Goal: Information Seeking & Learning: Learn about a topic

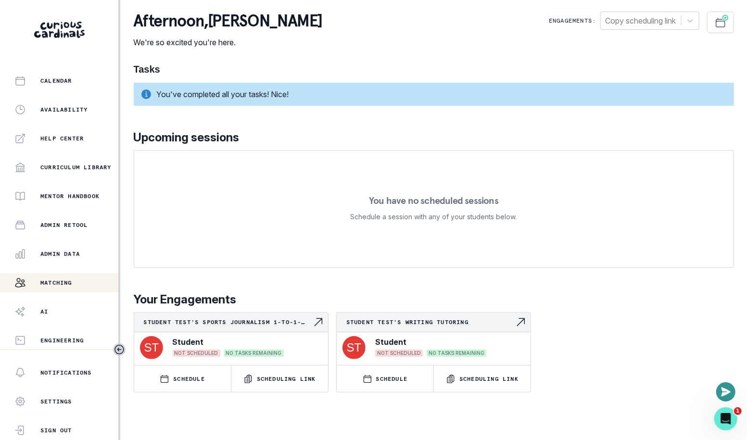
click at [72, 286] on div "Matching" at bounding box center [66, 283] width 104 height 12
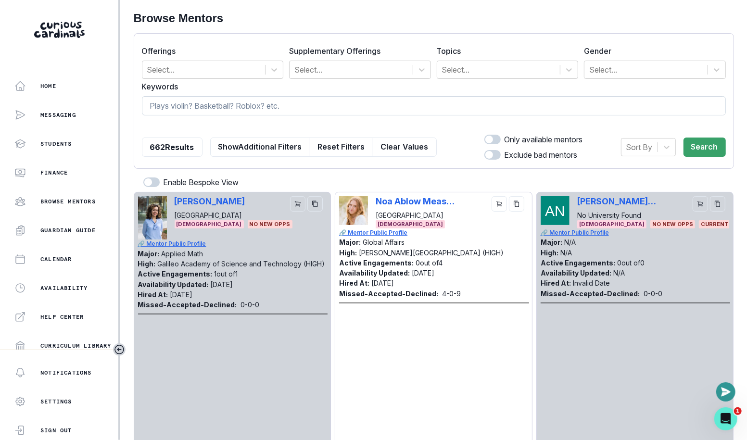
click at [322, 113] on input at bounding box center [434, 105] width 584 height 19
type input "[PERSON_NAME]"
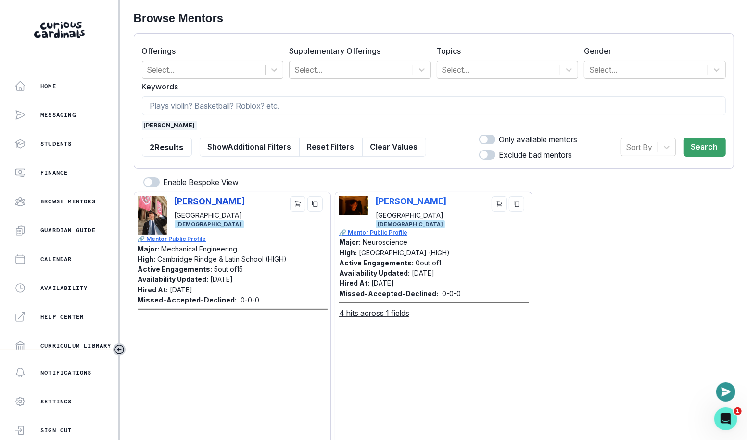
click at [228, 199] on p "[PERSON_NAME]" at bounding box center [210, 201] width 71 height 10
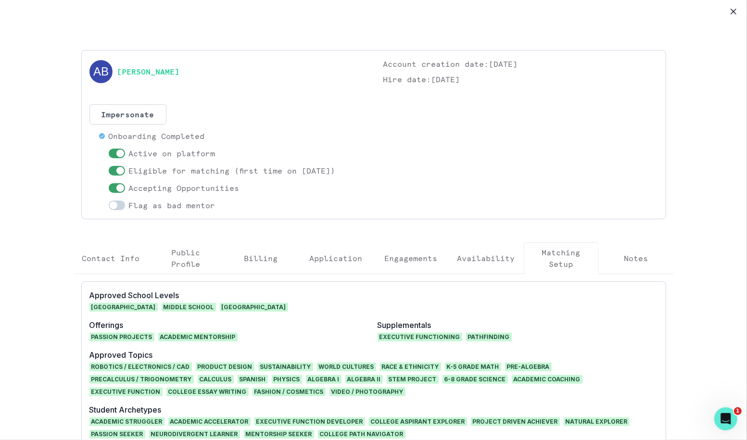
click at [395, 260] on p "Engagements" at bounding box center [411, 258] width 53 height 12
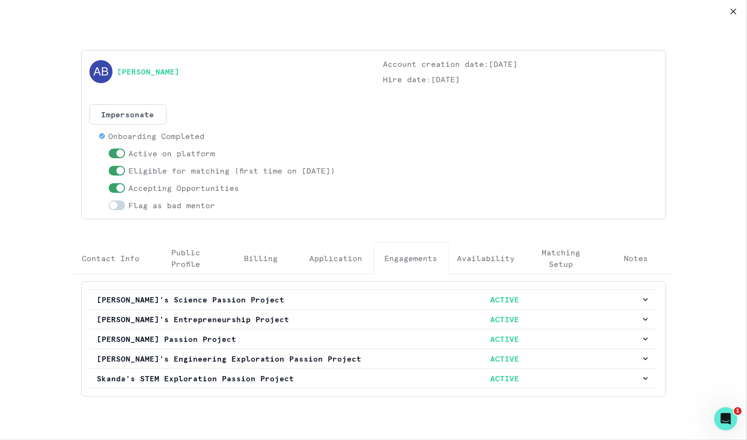
scroll to position [45, 0]
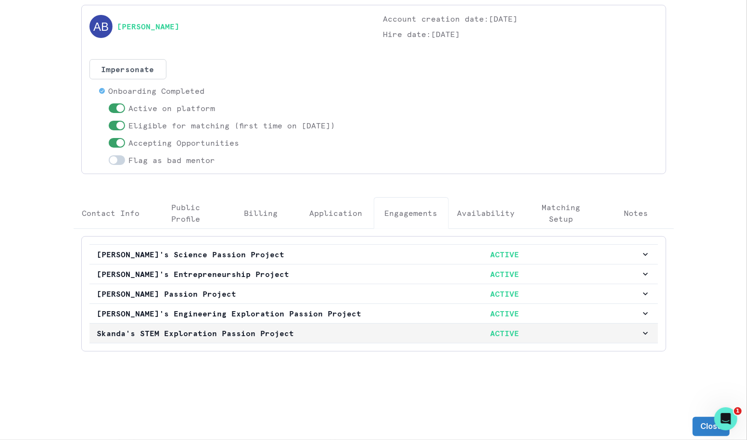
click at [375, 324] on button "[PERSON_NAME]'s STEM Exploration Passion Project ACTIVE" at bounding box center [373, 333] width 568 height 19
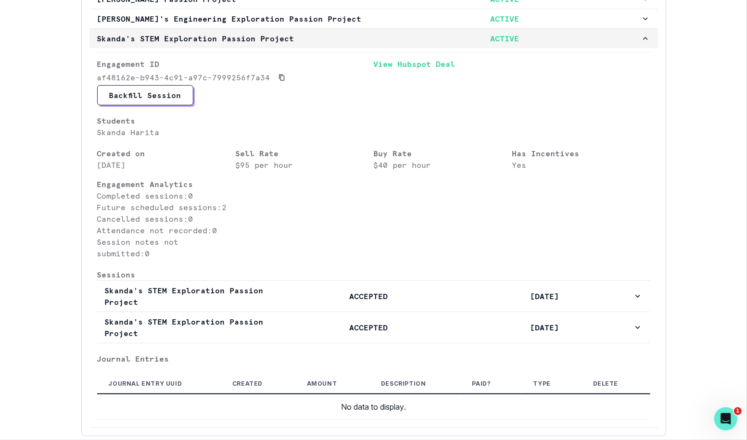
scroll to position [423, 0]
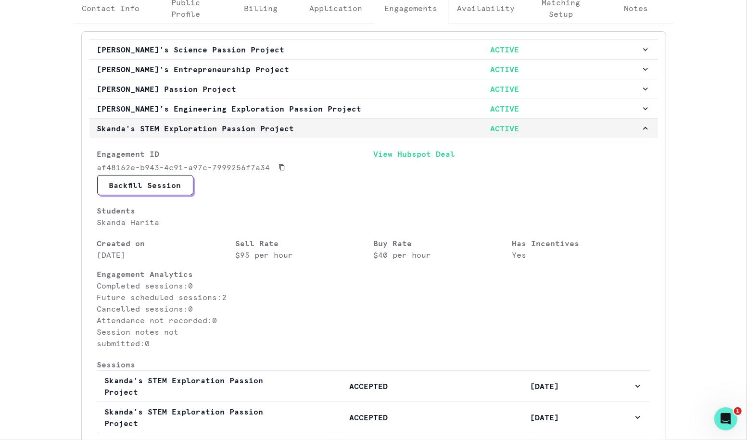
click at [429, 123] on p "ACTIVE" at bounding box center [505, 129] width 272 height 12
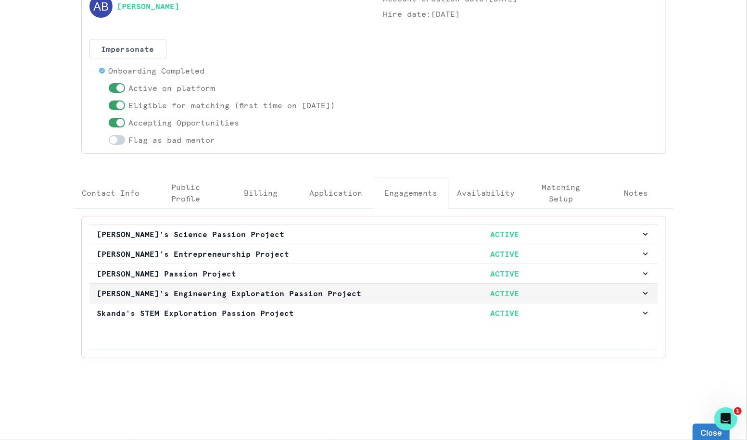
scroll to position [45, 0]
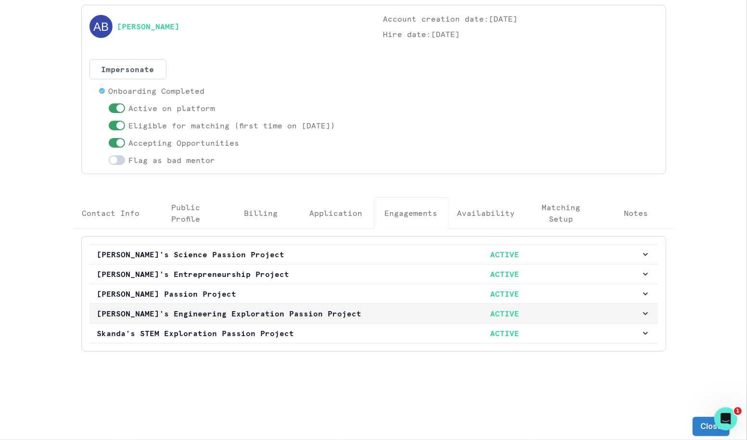
click at [361, 308] on p "[PERSON_NAME]'s Engineering Exploration Passion Project" at bounding box center [233, 314] width 272 height 12
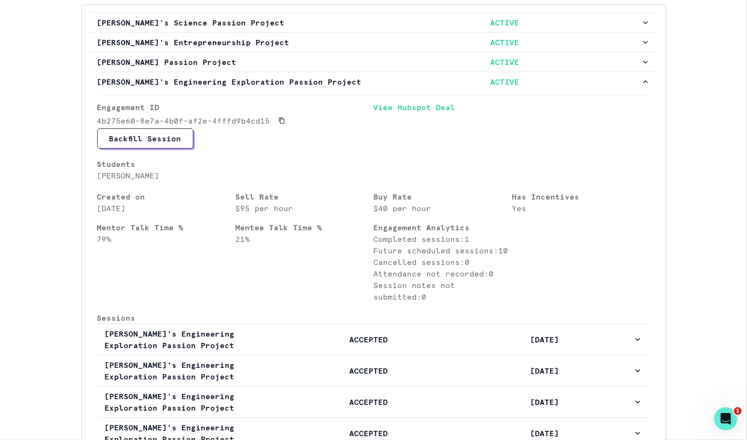
scroll to position [95, 0]
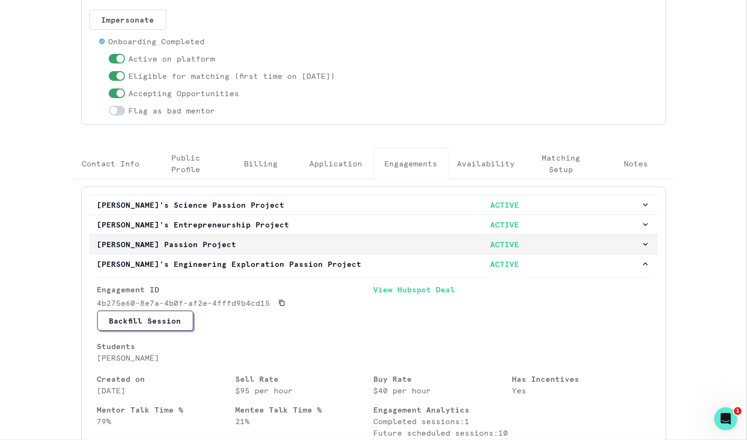
click at [409, 238] on p "ACTIVE" at bounding box center [505, 244] width 272 height 12
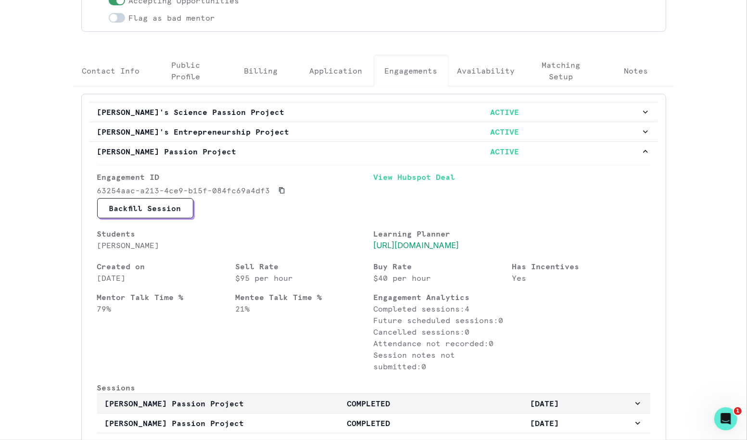
scroll to position [72, 0]
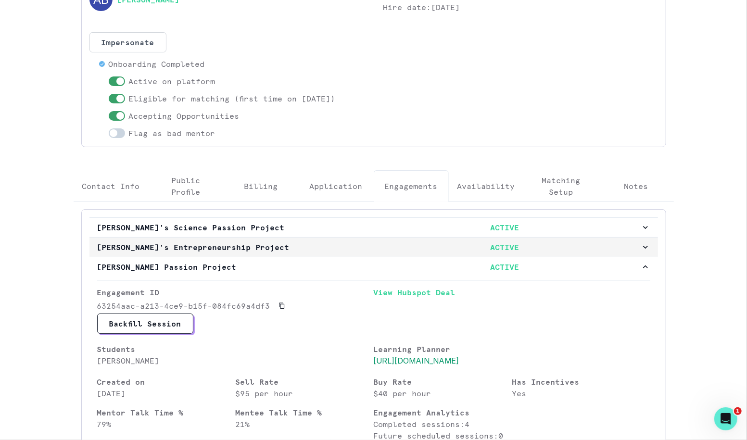
click at [410, 247] on p "ACTIVE" at bounding box center [505, 247] width 272 height 12
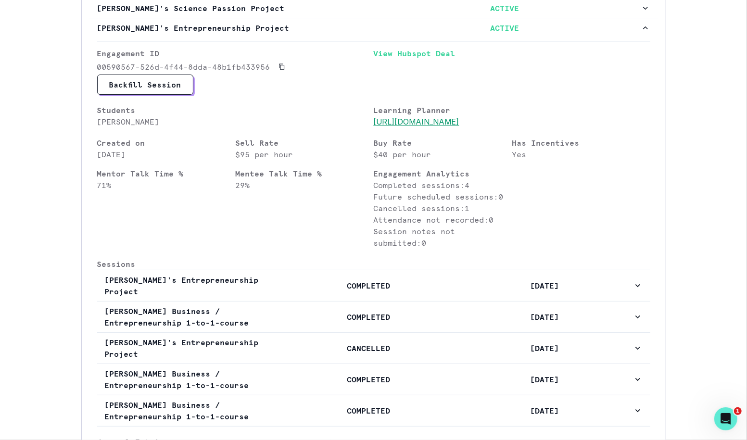
scroll to position [216, 0]
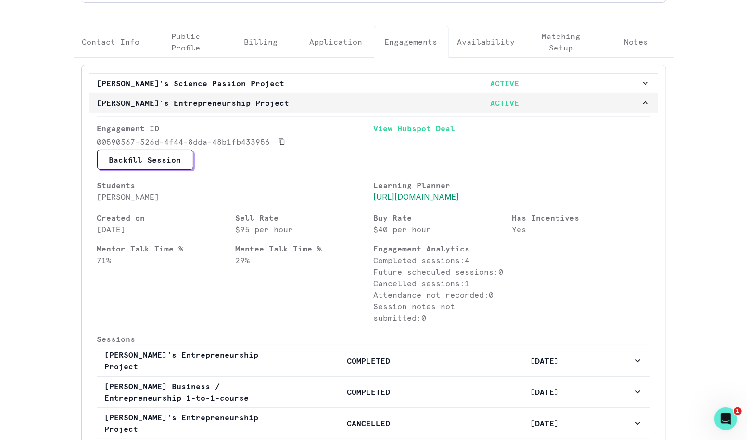
click at [454, 110] on button "[PERSON_NAME]'s Entrepreneurship Project ACTIVE" at bounding box center [373, 102] width 568 height 19
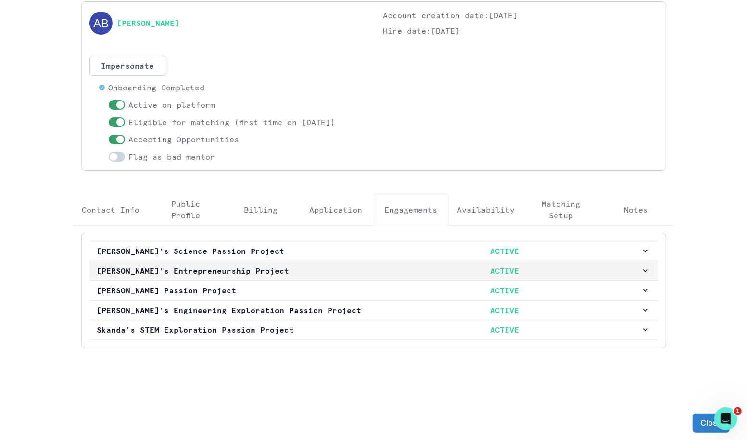
scroll to position [45, 0]
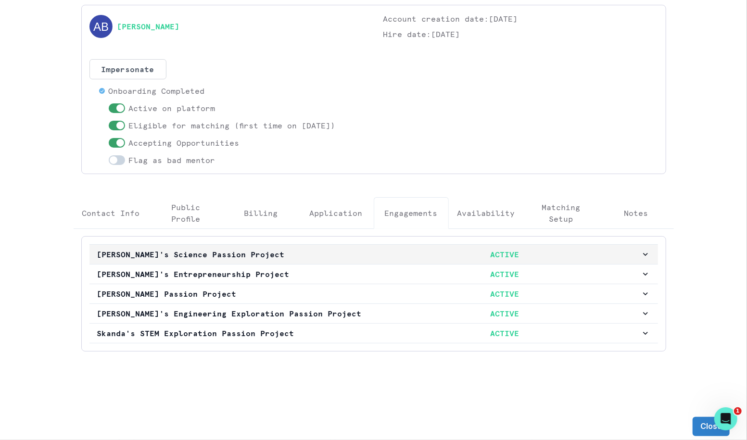
click at [384, 252] on p "ACTIVE" at bounding box center [505, 255] width 272 height 12
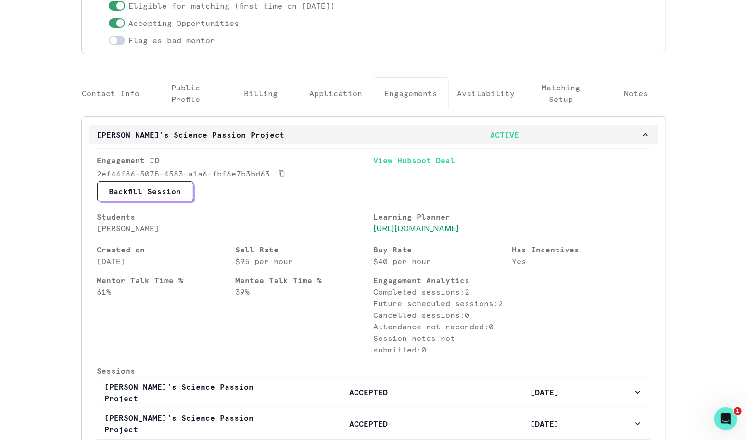
scroll to position [127, 0]
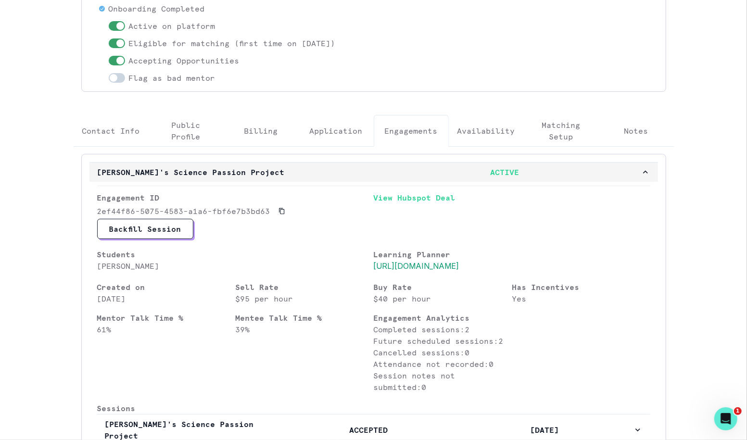
click at [415, 177] on button "[PERSON_NAME]'s Science Passion Project ACTIVE" at bounding box center [373, 171] width 568 height 19
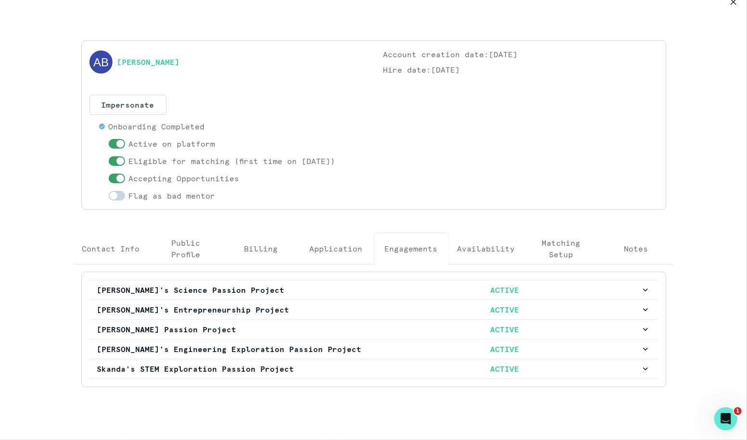
scroll to position [0, 0]
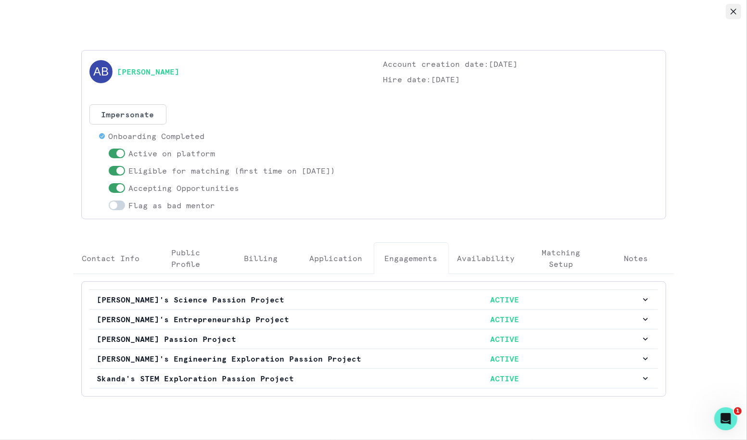
click at [732, 17] on button "Close" at bounding box center [732, 11] width 15 height 15
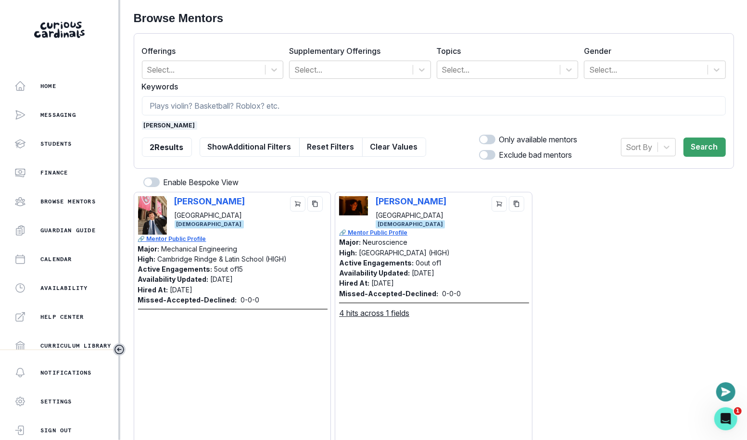
click at [157, 123] on span "[PERSON_NAME]" at bounding box center [169, 125] width 55 height 9
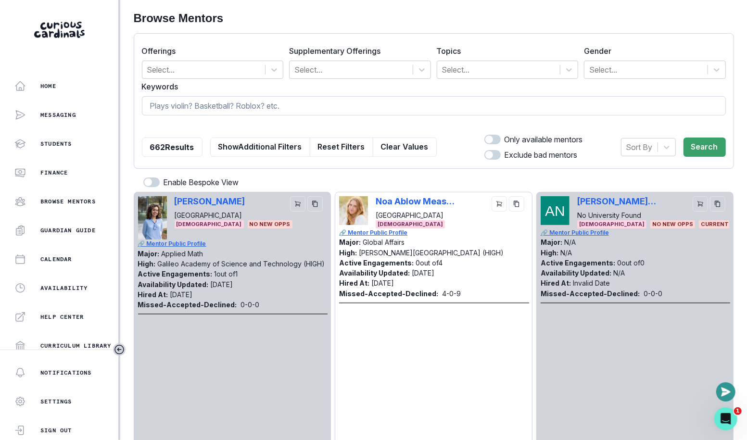
click at [178, 100] on input at bounding box center [434, 105] width 584 height 19
type input "aissa"
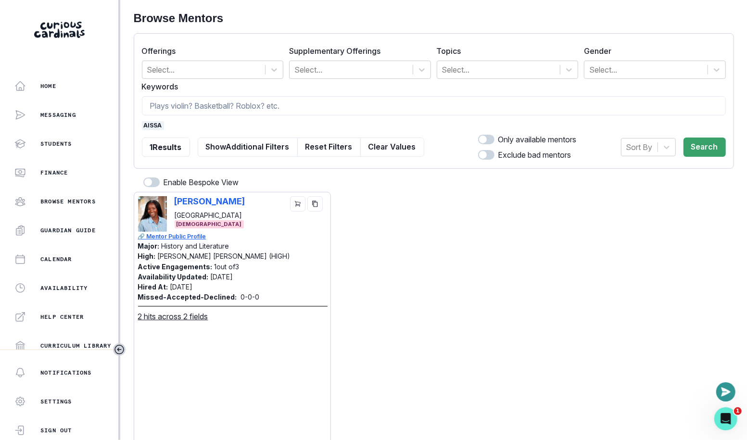
click at [210, 207] on div "[PERSON_NAME] [GEOGRAPHIC_DATA]" at bounding box center [210, 208] width 71 height 24
click at [210, 202] on p "[PERSON_NAME]" at bounding box center [210, 201] width 71 height 10
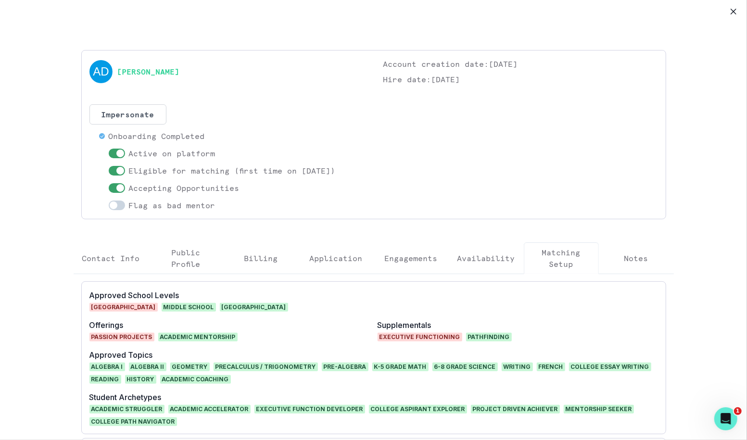
click at [414, 265] on button "Engagements" at bounding box center [411, 258] width 75 height 32
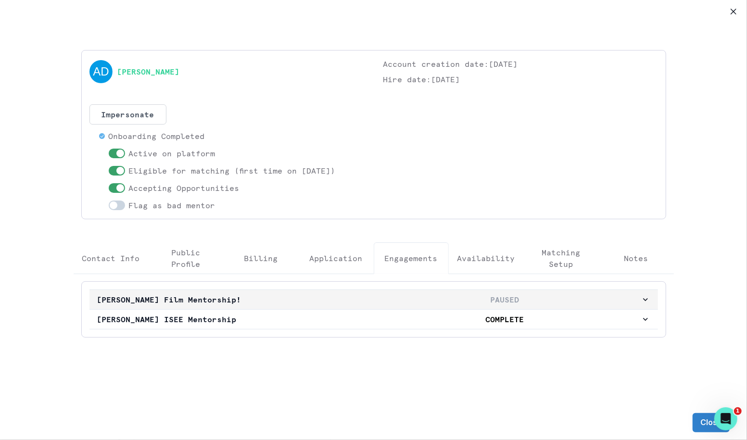
click at [339, 300] on p "[PERSON_NAME] Film Mentorship!" at bounding box center [233, 300] width 272 height 12
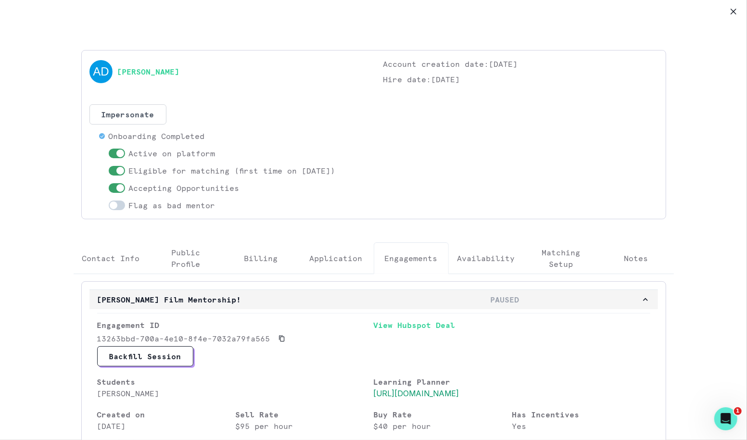
click at [339, 300] on p "[PERSON_NAME] Film Mentorship!" at bounding box center [233, 300] width 272 height 12
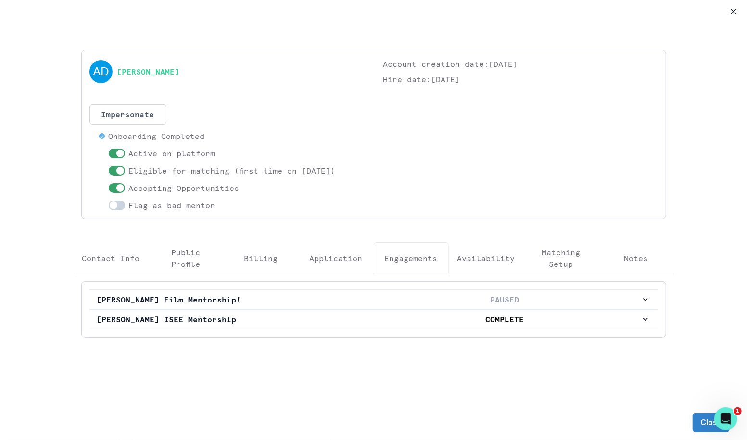
click at [331, 333] on div "[PERSON_NAME] Film Mentorship! PAUSED Engagement ID 13263bbd-700a-4e10-8f4e-703…" at bounding box center [373, 309] width 585 height 56
click at [332, 321] on p "[PERSON_NAME] ISEE Mentorship" at bounding box center [233, 319] width 272 height 12
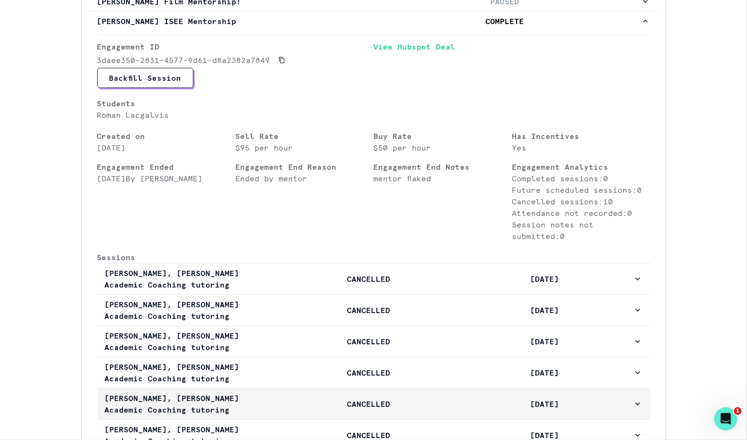
scroll to position [183, 0]
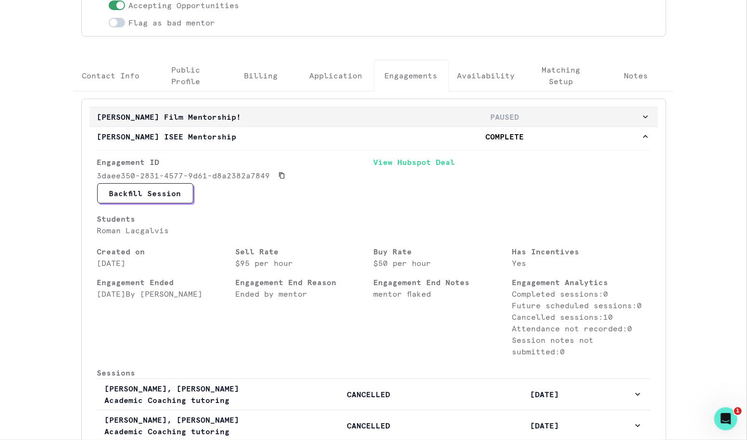
click at [415, 118] on p "PAUSED" at bounding box center [505, 117] width 272 height 12
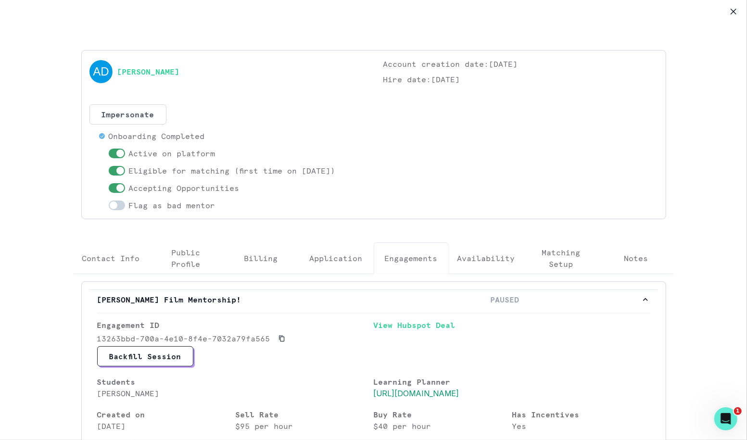
scroll to position [368, 0]
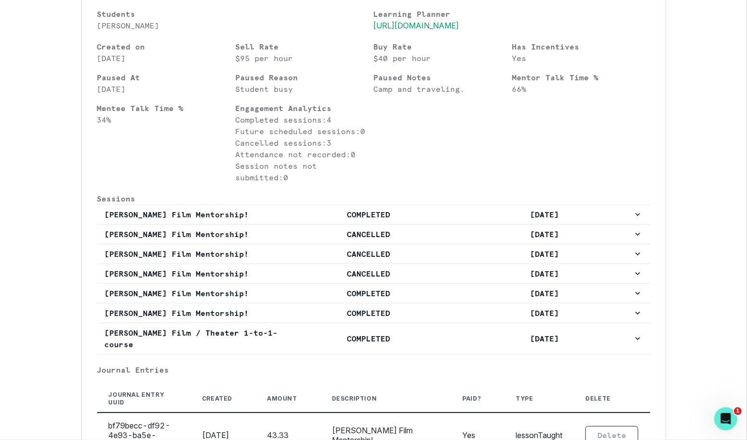
click at [319, 149] on p "Cancelled sessions: 3" at bounding box center [304, 143] width 138 height 12
click at [413, 94] on p "Camp and traveling." at bounding box center [443, 89] width 138 height 12
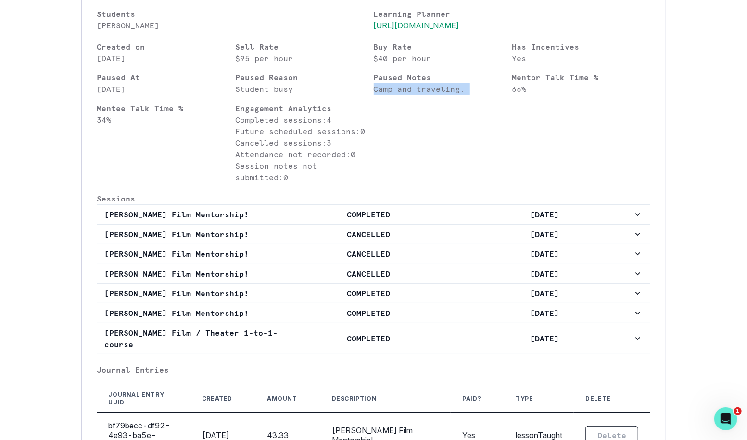
click at [413, 94] on p "Camp and traveling." at bounding box center [443, 89] width 138 height 12
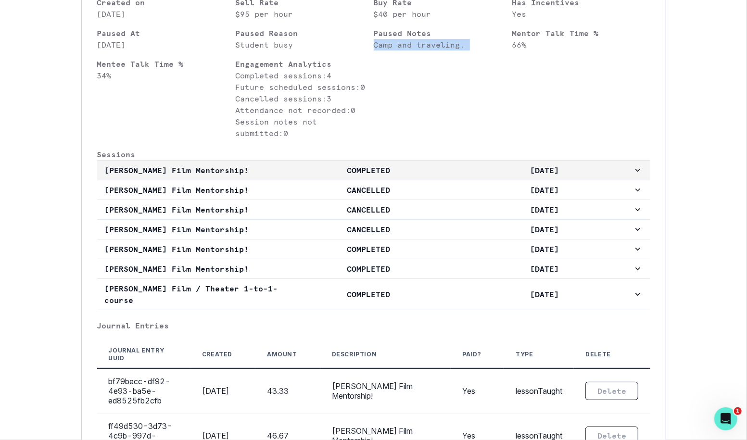
scroll to position [0, 0]
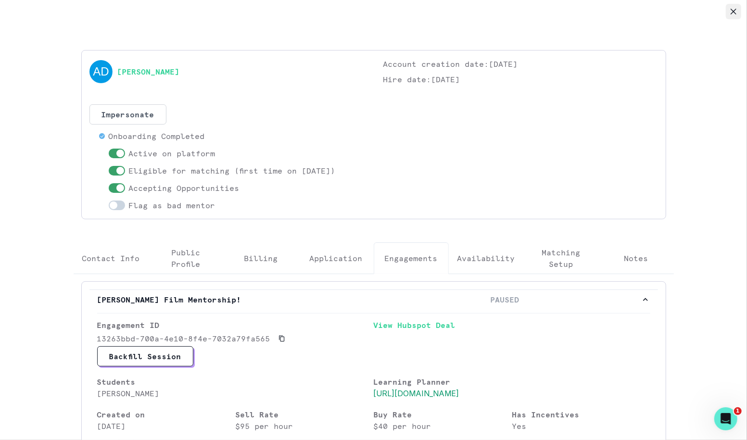
click at [733, 6] on button "Close" at bounding box center [732, 11] width 15 height 15
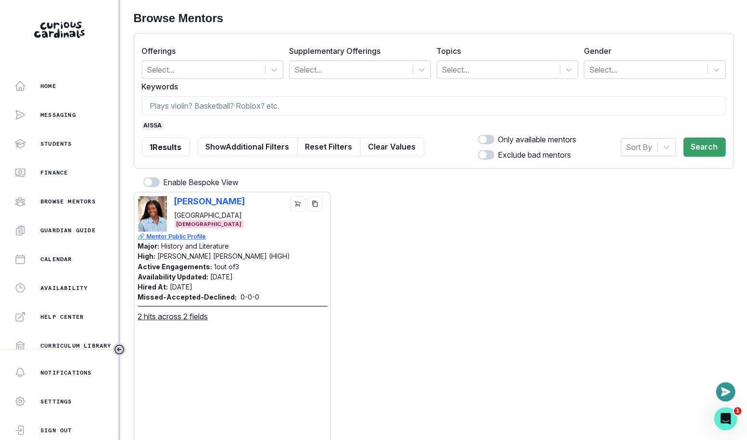
click at [164, 126] on div "aissa" at bounding box center [434, 125] width 584 height 9
click at [158, 126] on span "aissa" at bounding box center [153, 125] width 22 height 9
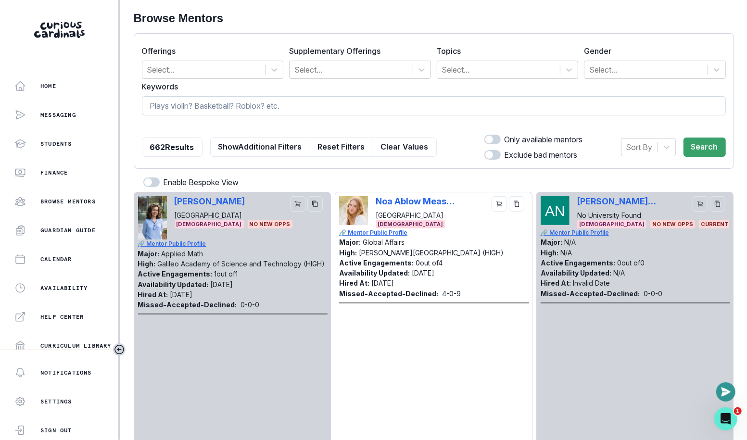
click at [199, 96] on input at bounding box center [434, 105] width 584 height 19
type input "[PERSON_NAME]"
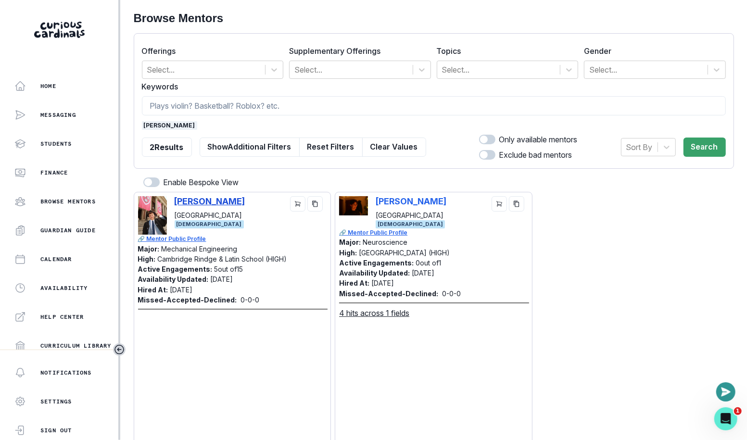
click at [213, 199] on p "[PERSON_NAME]" at bounding box center [210, 201] width 71 height 10
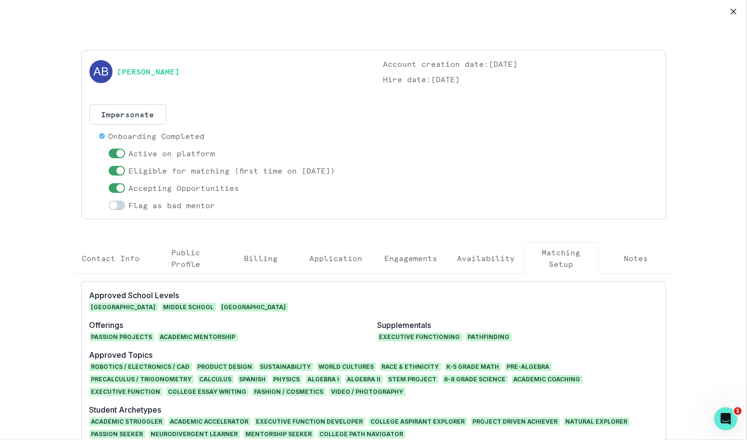
click at [395, 259] on p "Engagements" at bounding box center [411, 258] width 53 height 12
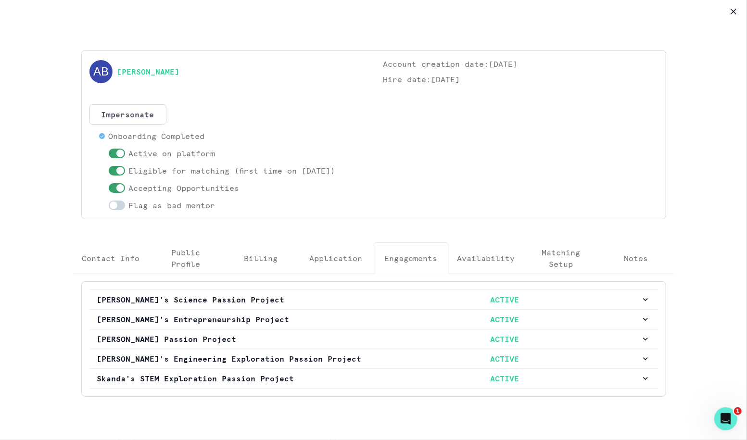
scroll to position [45, 0]
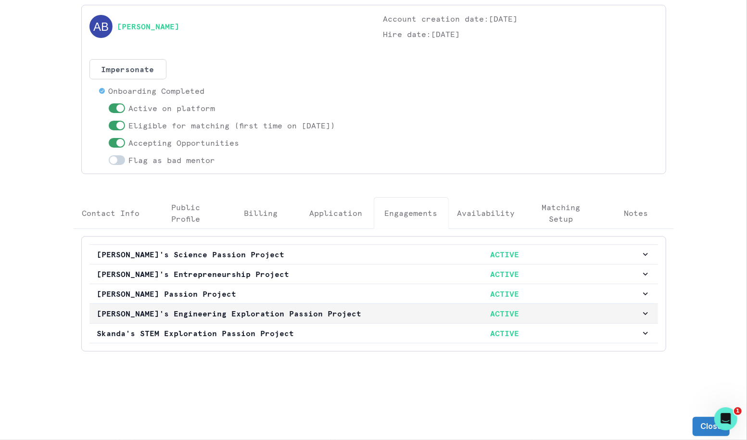
click at [352, 316] on p "[PERSON_NAME]'s Engineering Exploration Passion Project" at bounding box center [233, 314] width 272 height 12
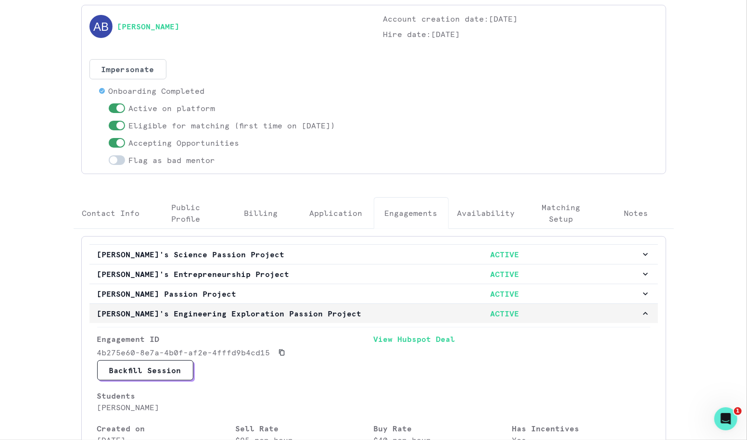
click at [349, 318] on button "[PERSON_NAME]'s Engineering Exploration Passion Project ACTIVE" at bounding box center [373, 313] width 568 height 19
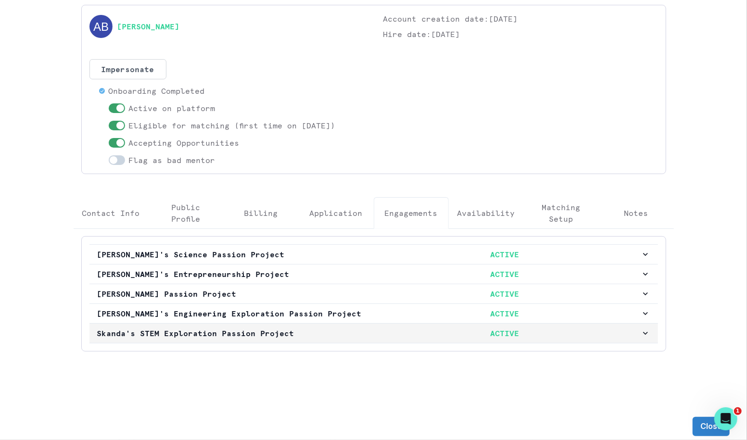
click at [355, 329] on p "Skanda's STEM Exploration Passion Project" at bounding box center [233, 333] width 272 height 12
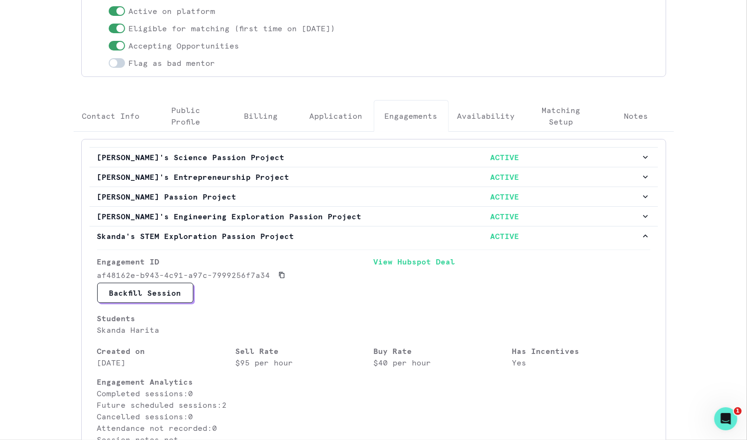
scroll to position [95, 0]
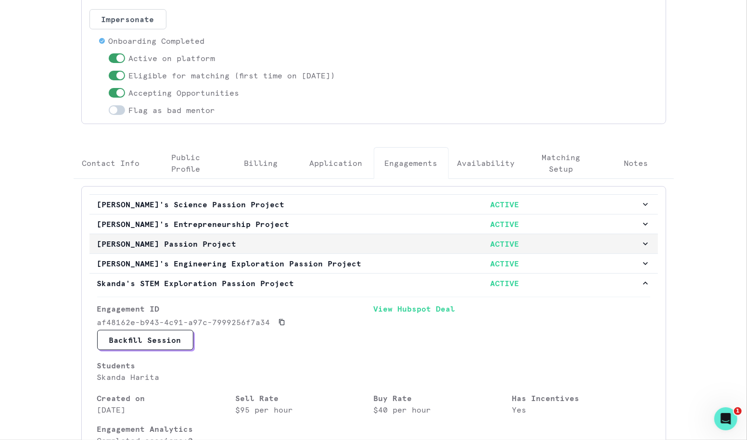
click at [361, 242] on p "[PERSON_NAME] Passion Project" at bounding box center [233, 244] width 272 height 12
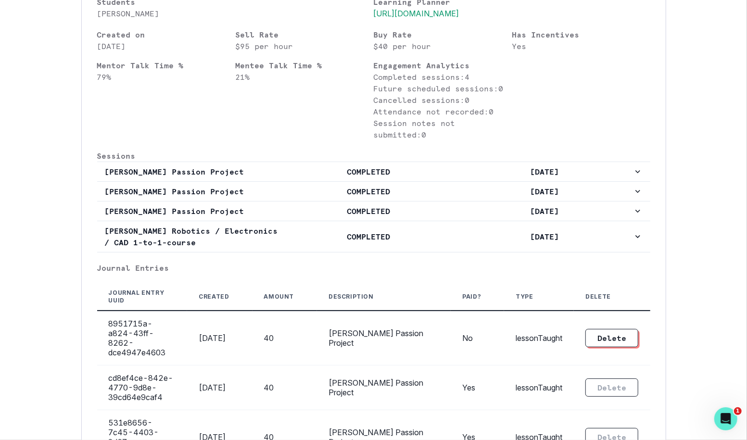
scroll to position [409, 0]
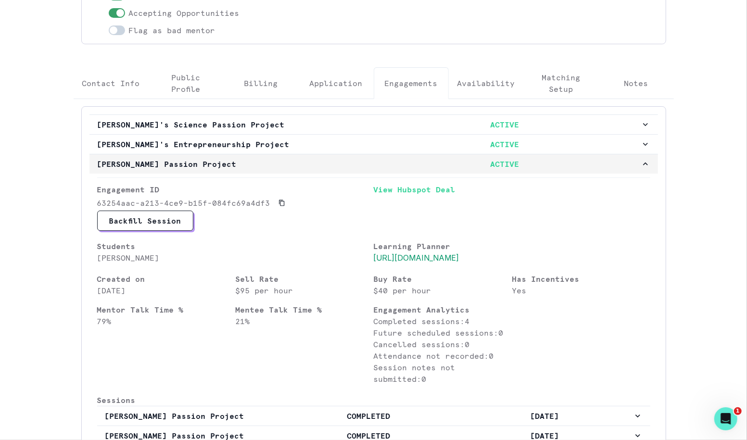
click at [436, 165] on p "ACTIVE" at bounding box center [505, 164] width 272 height 12
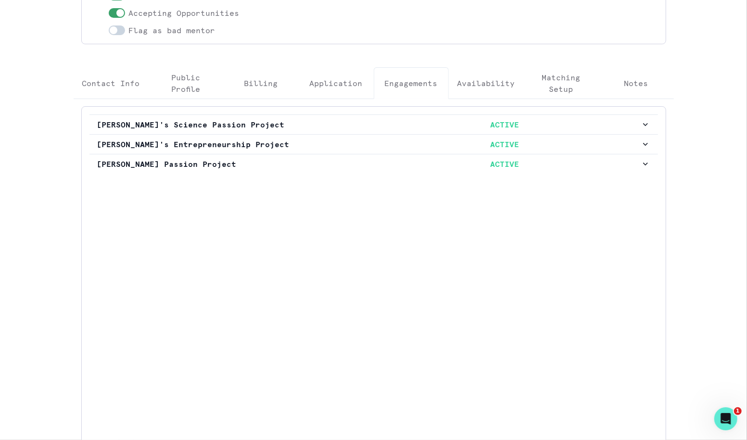
scroll to position [45, 0]
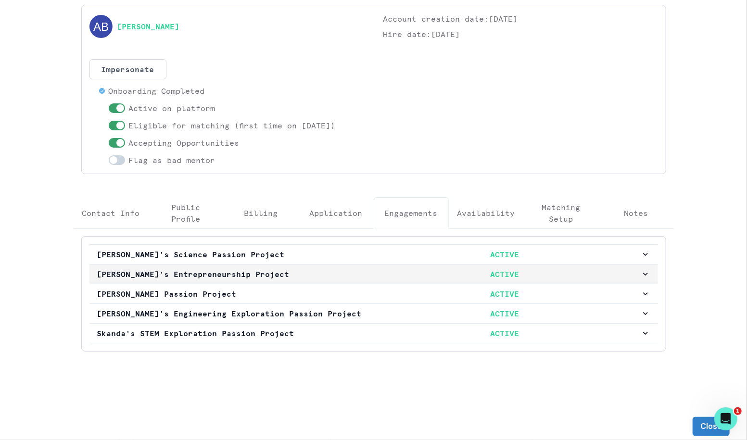
click at [379, 271] on p "ACTIVE" at bounding box center [505, 274] width 272 height 12
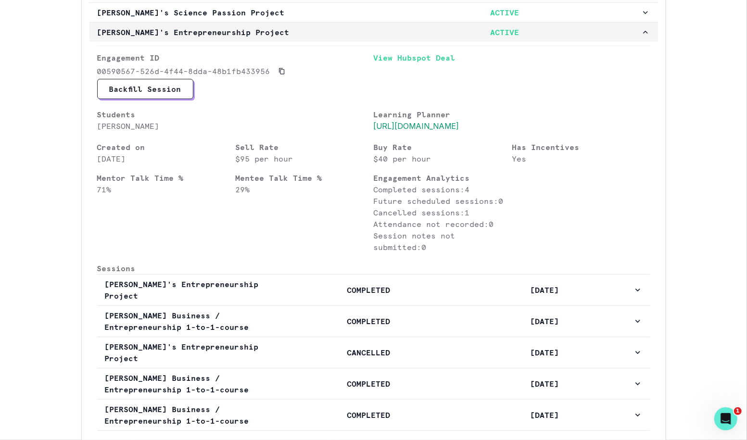
scroll to position [0, 0]
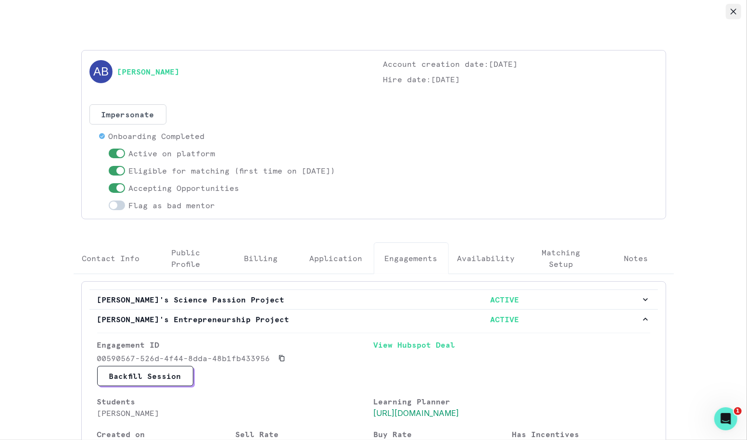
click at [735, 13] on icon "Close" at bounding box center [733, 12] width 6 height 6
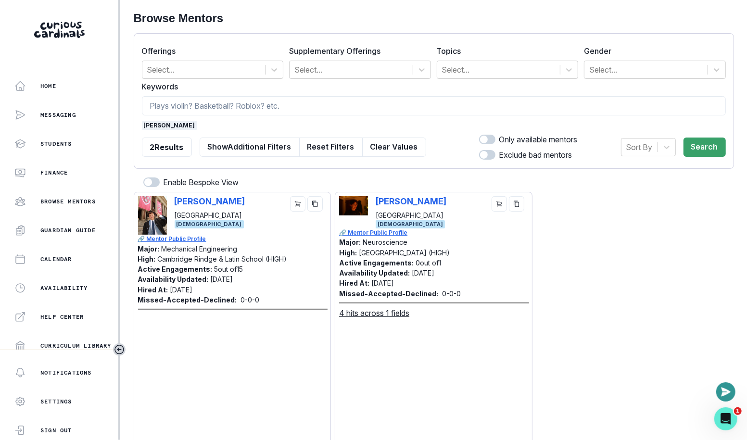
click at [148, 126] on span "[PERSON_NAME]" at bounding box center [169, 125] width 55 height 9
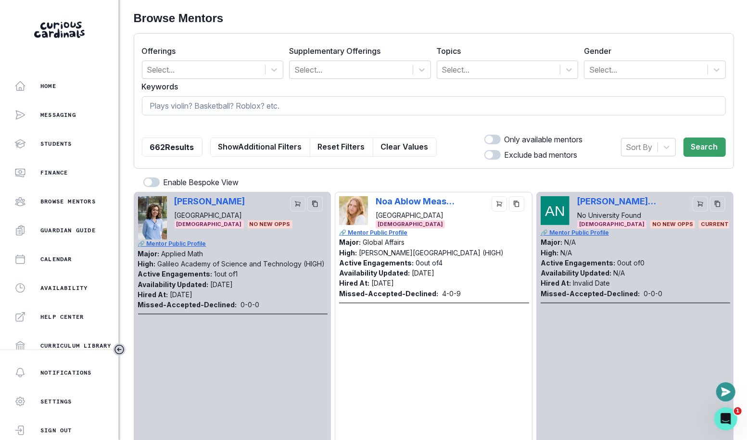
click at [180, 109] on input at bounding box center [434, 105] width 584 height 19
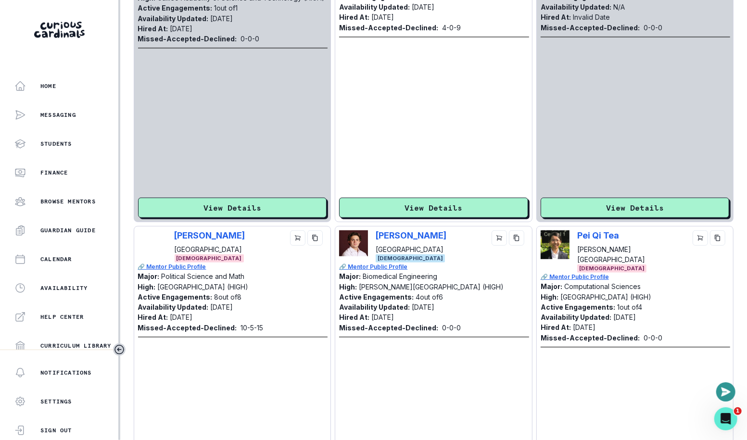
scroll to position [283, 0]
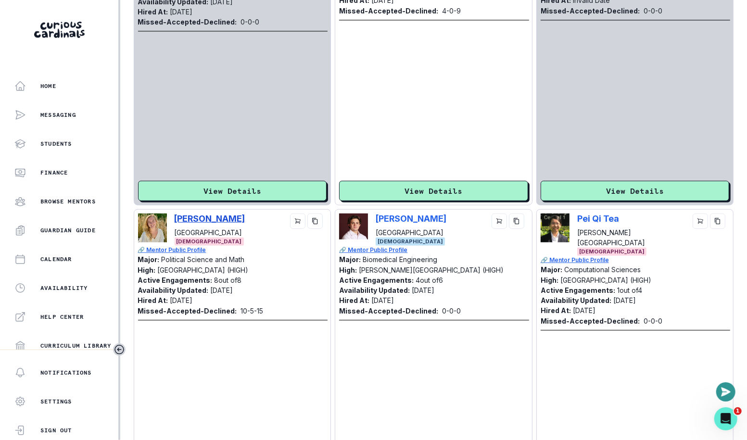
click at [236, 220] on p "[PERSON_NAME]" at bounding box center [210, 218] width 71 height 10
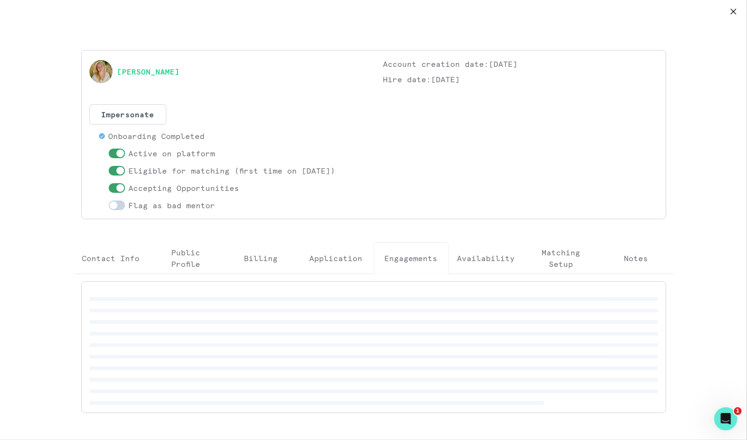
click at [418, 252] on p "Engagements" at bounding box center [411, 258] width 53 height 12
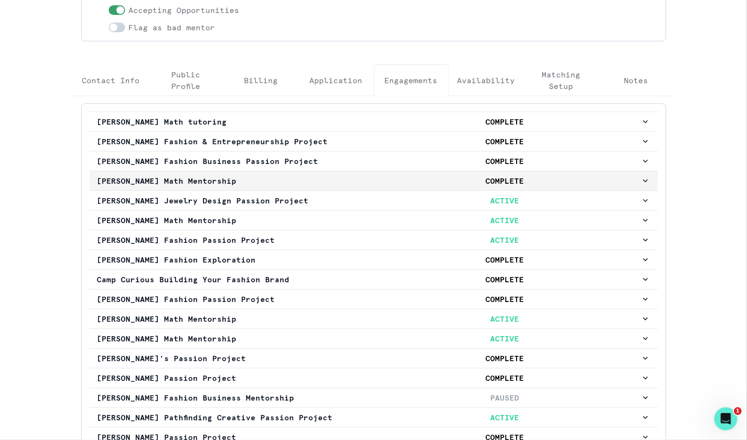
scroll to position [183, 0]
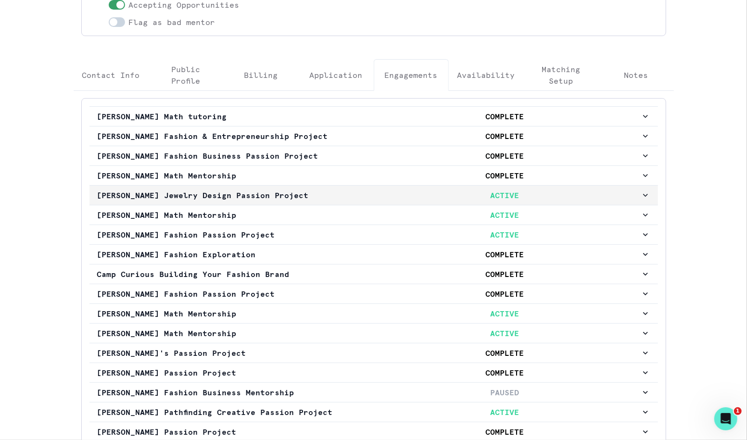
click at [437, 189] on p "ACTIVE" at bounding box center [505, 195] width 272 height 12
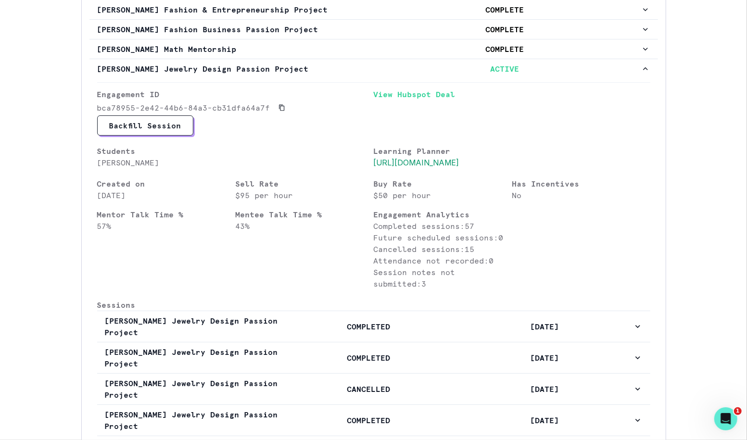
scroll to position [312, 0]
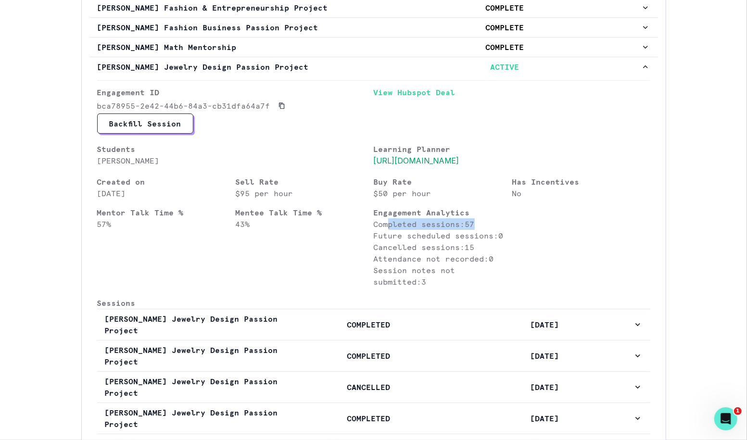
drag, startPoint x: 386, startPoint y: 234, endPoint x: 495, endPoint y: 234, distance: 108.6
click at [495, 230] on p "Completed sessions: 57" at bounding box center [443, 224] width 138 height 12
click at [430, 241] on p "Future scheduled sessions: 0" at bounding box center [443, 236] width 138 height 12
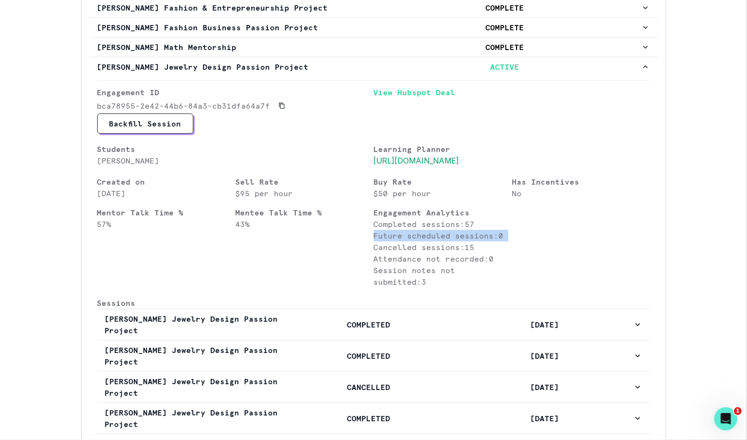
click at [430, 241] on p "Future scheduled sessions: 0" at bounding box center [443, 236] width 138 height 12
click at [444, 253] on p "Cancelled sessions: 15" at bounding box center [443, 247] width 138 height 12
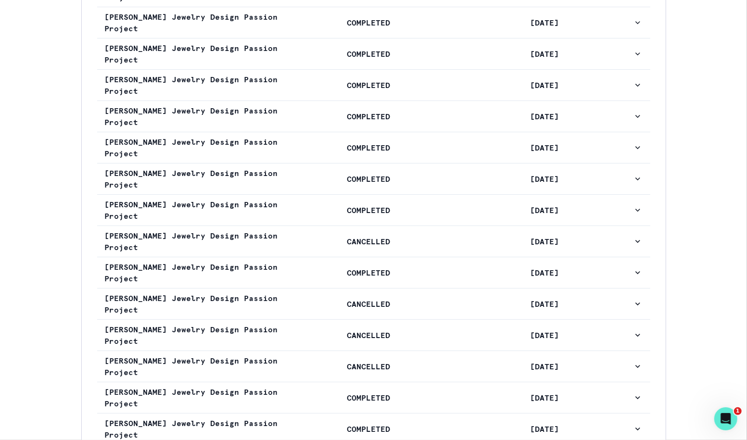
scroll to position [0, 0]
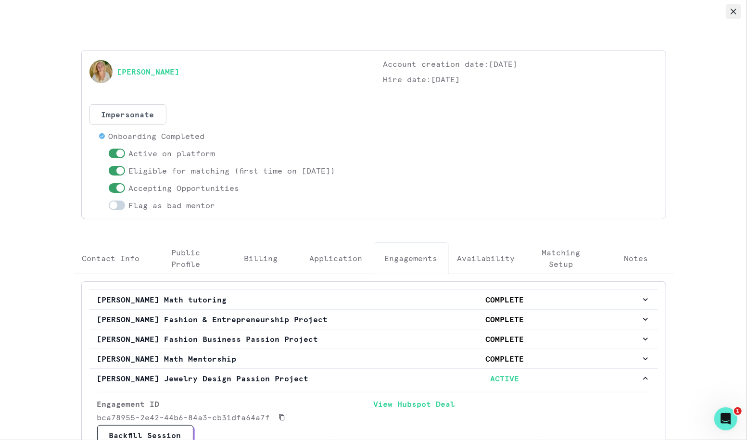
click at [726, 13] on button "Close" at bounding box center [732, 11] width 15 height 15
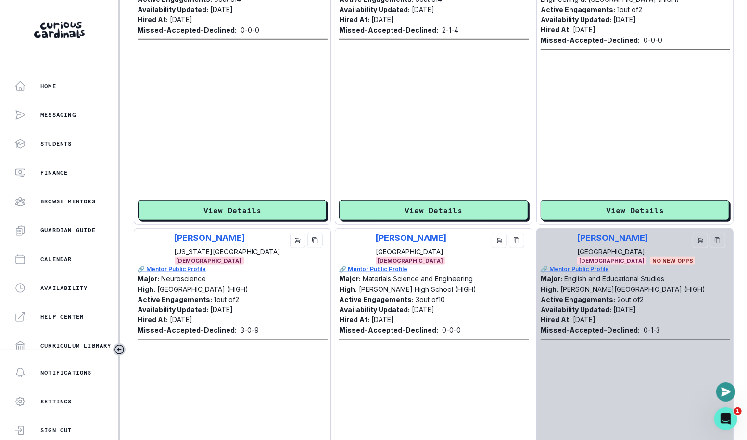
scroll to position [2781, 0]
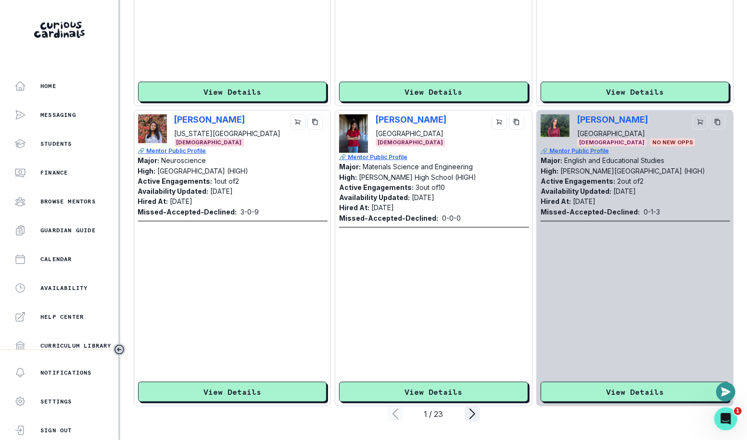
click at [472, 403] on div "[PERSON_NAME] Stanford University [DEMOGRAPHIC_DATA] 🔗 Mentor Public Profile Ma…" at bounding box center [434, 258] width 198 height 296
click at [471, 407] on icon "page right" at bounding box center [471, 413] width 15 height 15
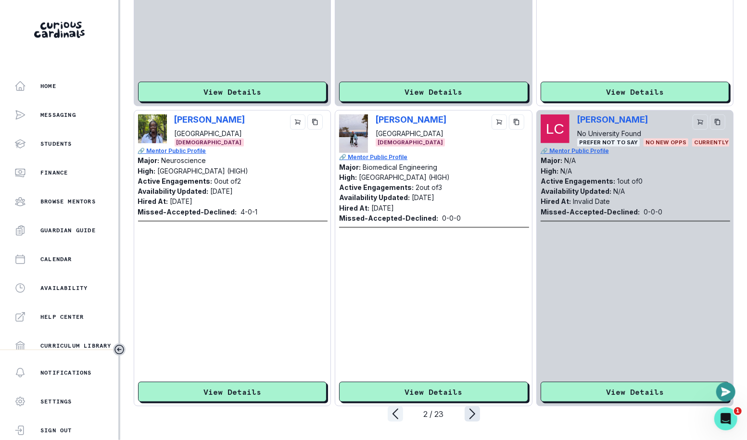
click at [471, 407] on icon "page right" at bounding box center [471, 413] width 15 height 15
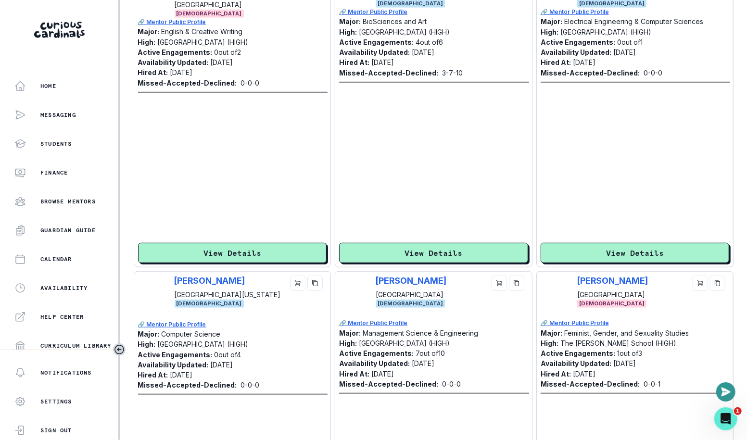
scroll to position [2541, 0]
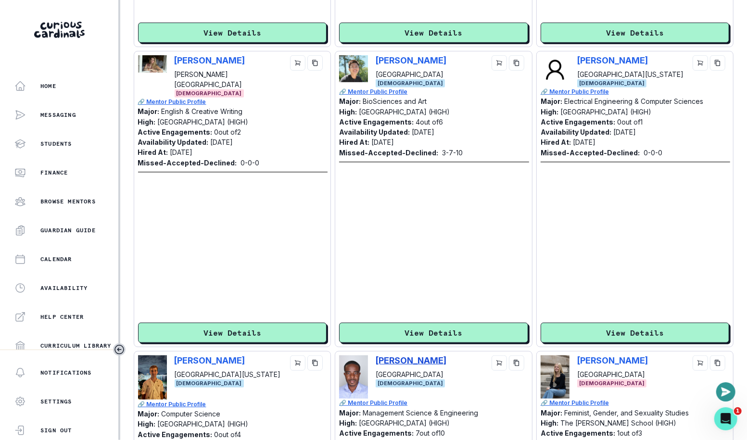
click at [406, 356] on p "[PERSON_NAME]" at bounding box center [410, 360] width 71 height 10
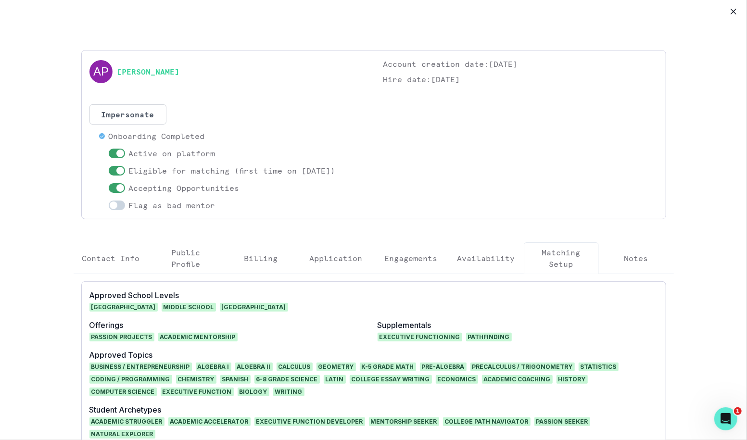
click at [415, 266] on button "Engagements" at bounding box center [411, 258] width 75 height 32
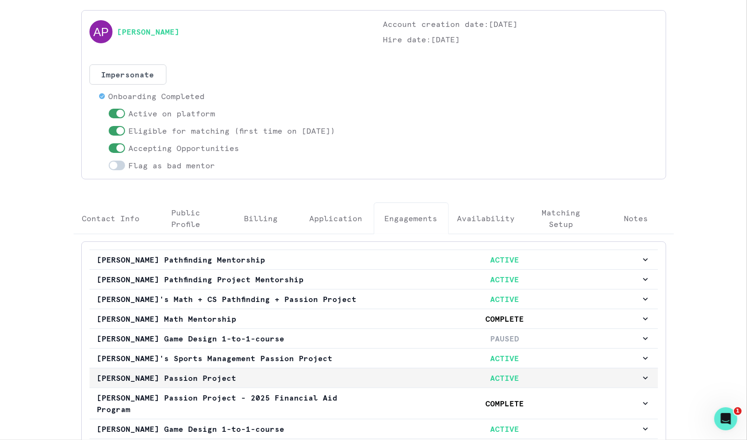
scroll to position [0, 0]
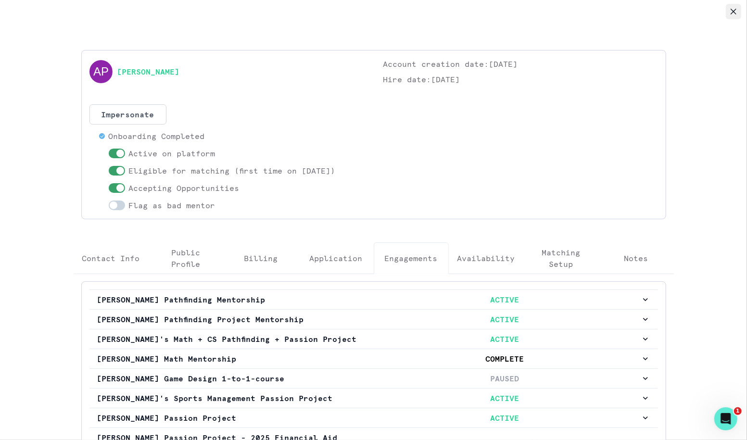
click at [733, 11] on icon "Close" at bounding box center [733, 12] width 6 height 6
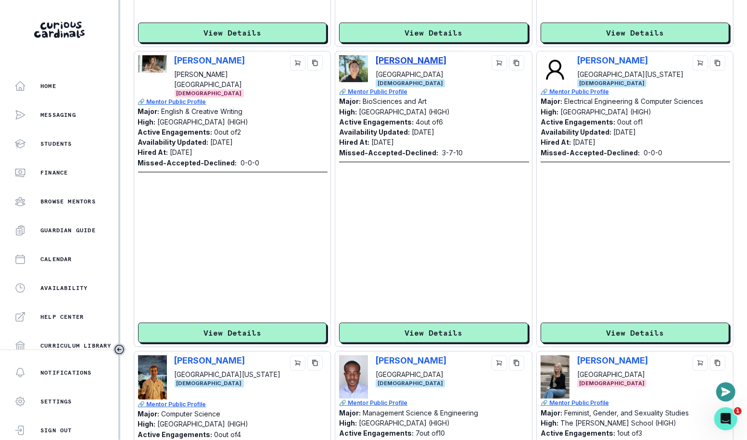
click at [390, 61] on p "[PERSON_NAME]" at bounding box center [410, 60] width 71 height 10
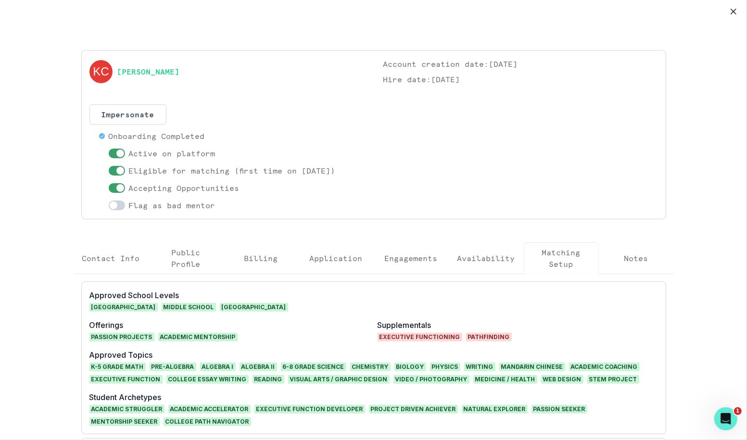
click at [405, 248] on button "Engagements" at bounding box center [411, 258] width 75 height 32
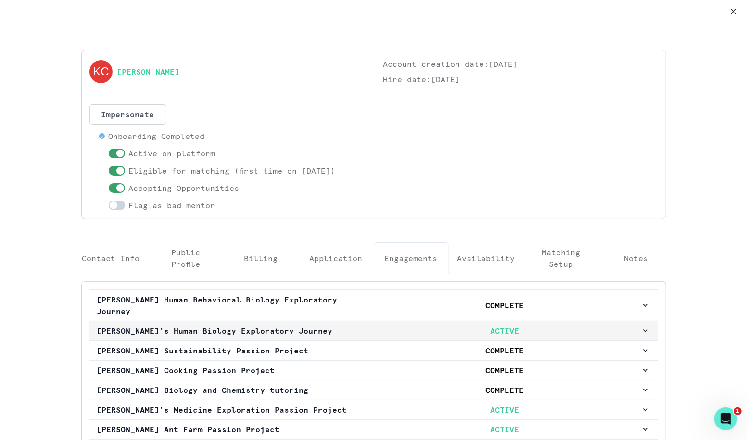
click at [403, 325] on p "ACTIVE" at bounding box center [505, 331] width 272 height 12
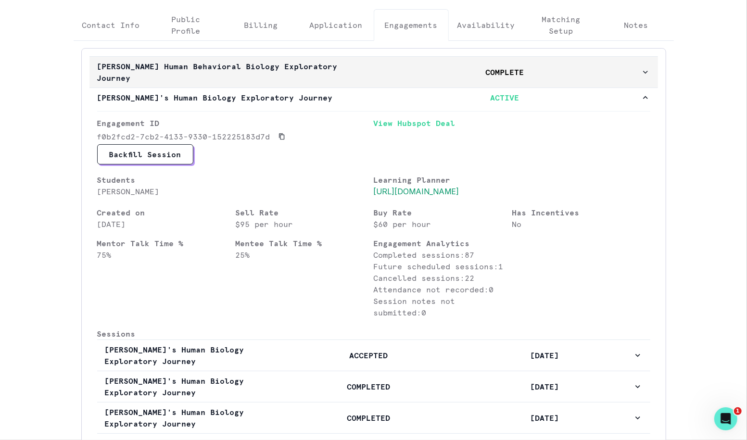
scroll to position [279, 0]
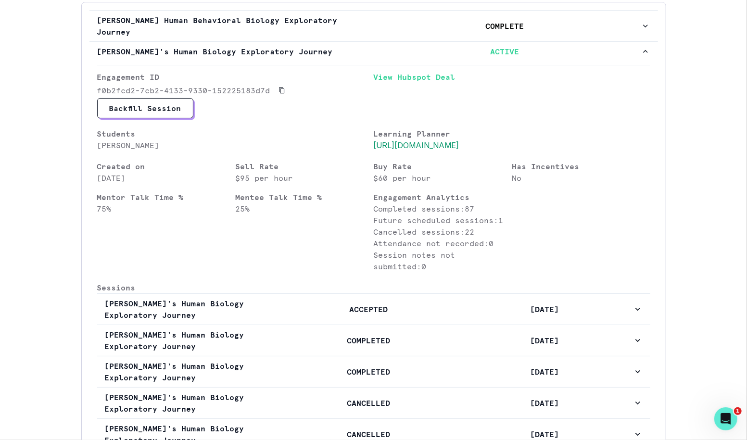
click at [433, 214] on p "Completed sessions: 87" at bounding box center [443, 209] width 138 height 12
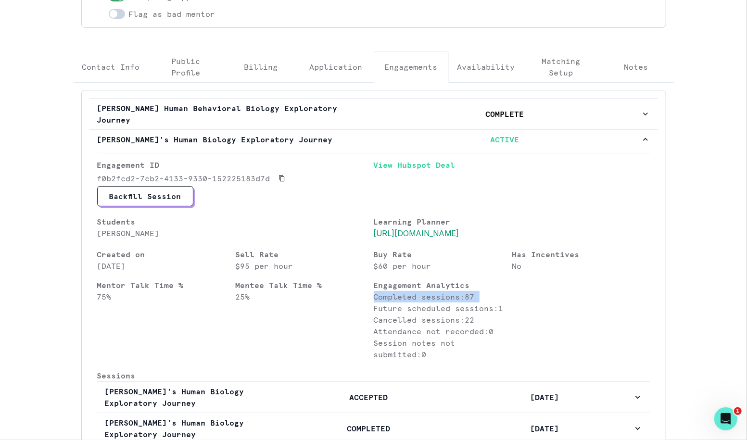
scroll to position [0, 0]
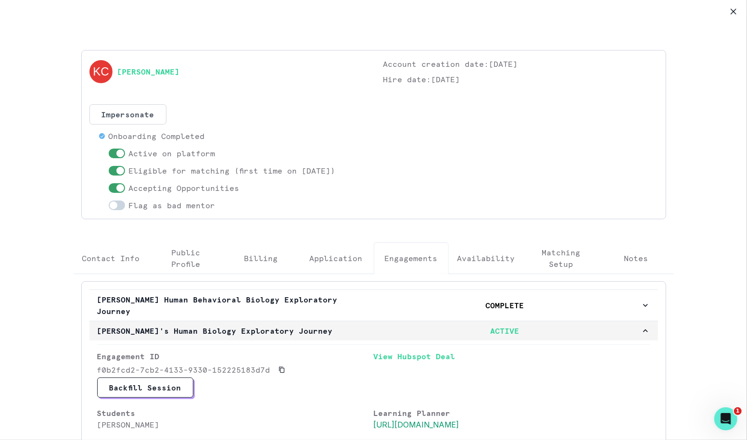
click at [350, 328] on p "[PERSON_NAME]'s Human Biology Exploratory Journey" at bounding box center [233, 331] width 272 height 12
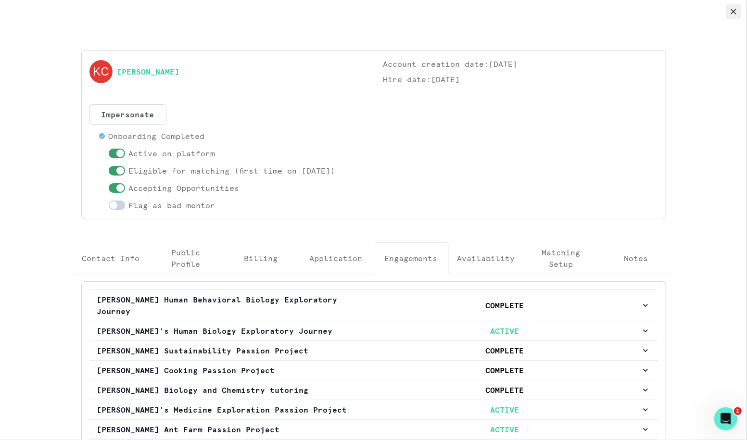
click at [738, 9] on button "Close" at bounding box center [732, 11] width 15 height 15
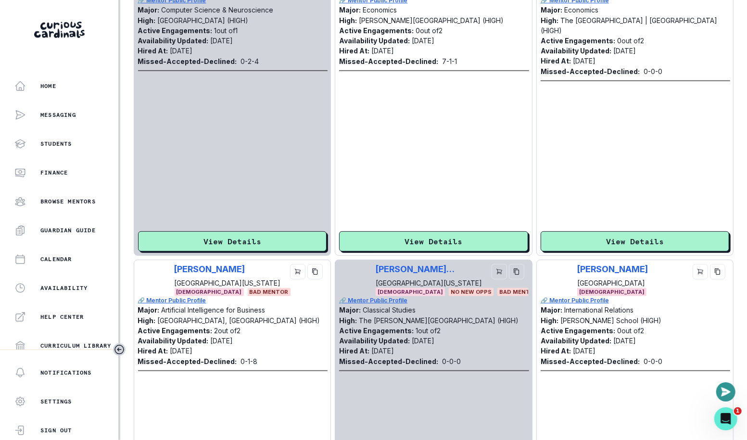
scroll to position [231, 0]
